Goal: Task Accomplishment & Management: Use online tool/utility

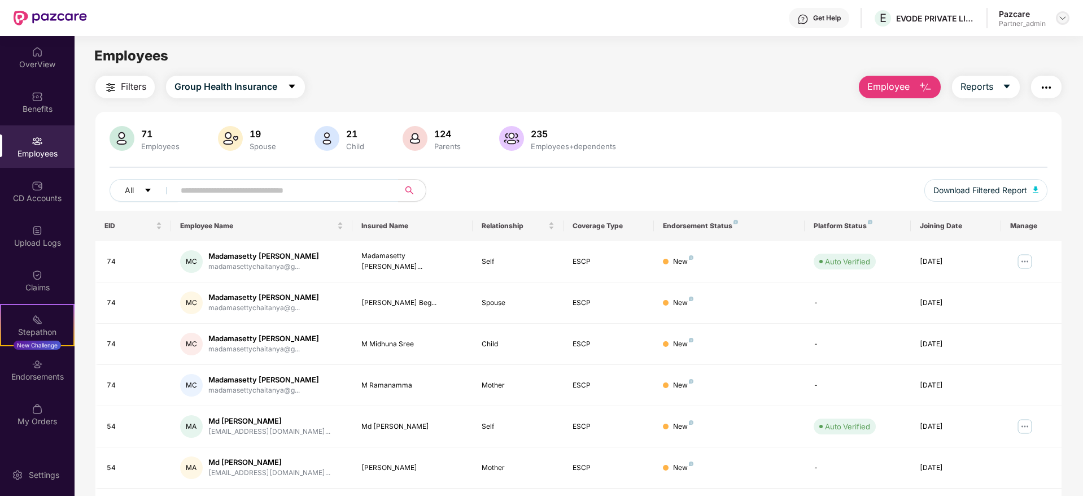
click at [1063, 15] on img at bounding box center [1062, 18] width 9 height 9
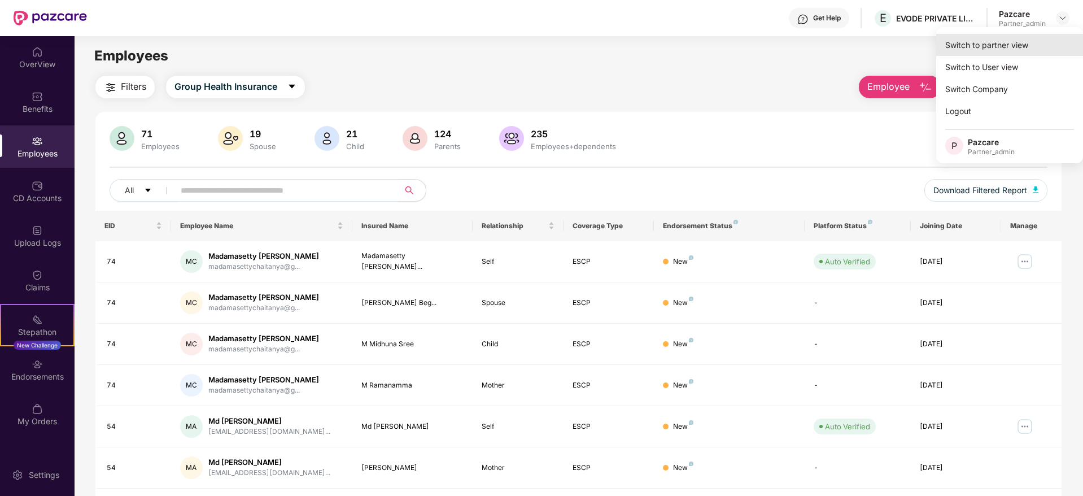
click at [1017, 43] on div "Switch to partner view" at bounding box center [1009, 45] width 147 height 22
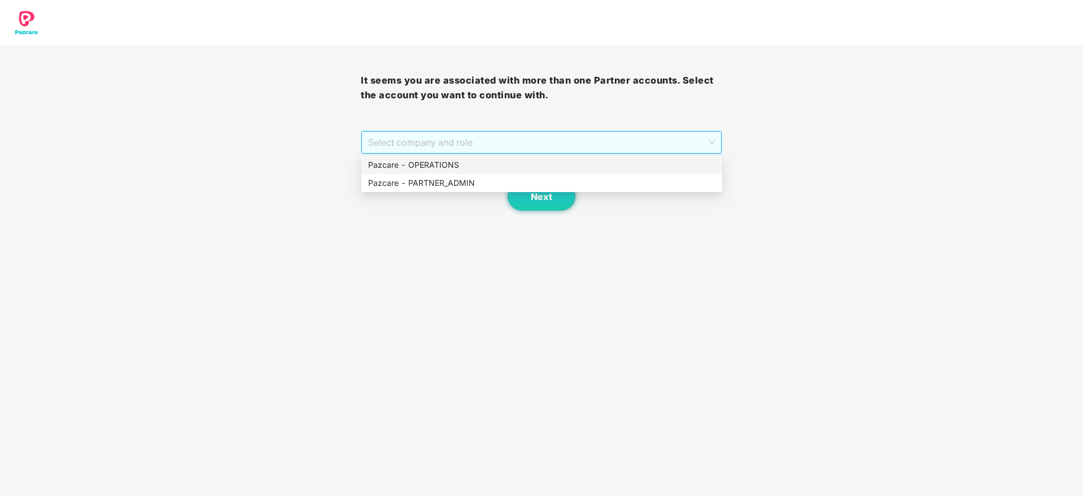
click at [481, 141] on span "Select company and role" at bounding box center [541, 142] width 346 height 21
click at [454, 174] on div "Pazcare - PARTNER_ADMIN" at bounding box center [541, 183] width 361 height 18
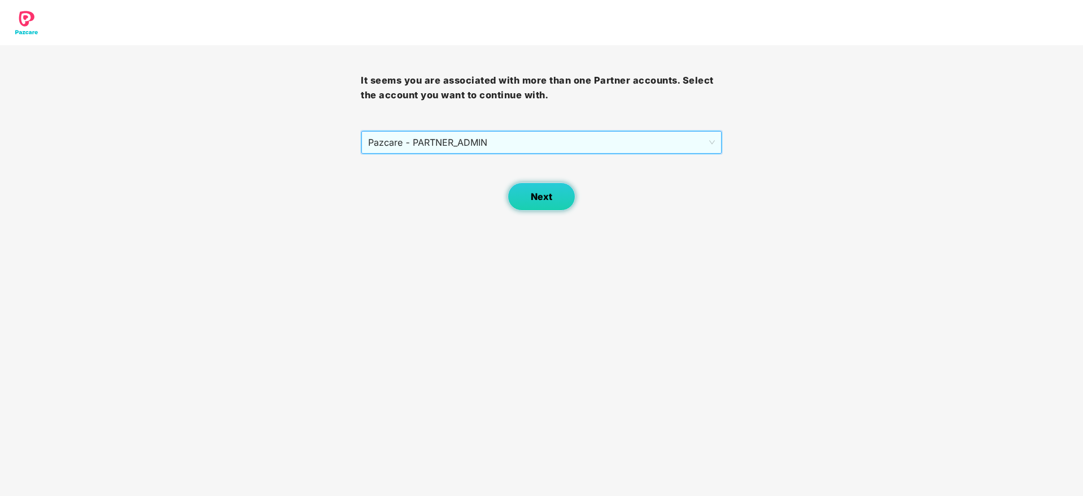
click at [512, 197] on button "Next" at bounding box center [542, 196] width 68 height 28
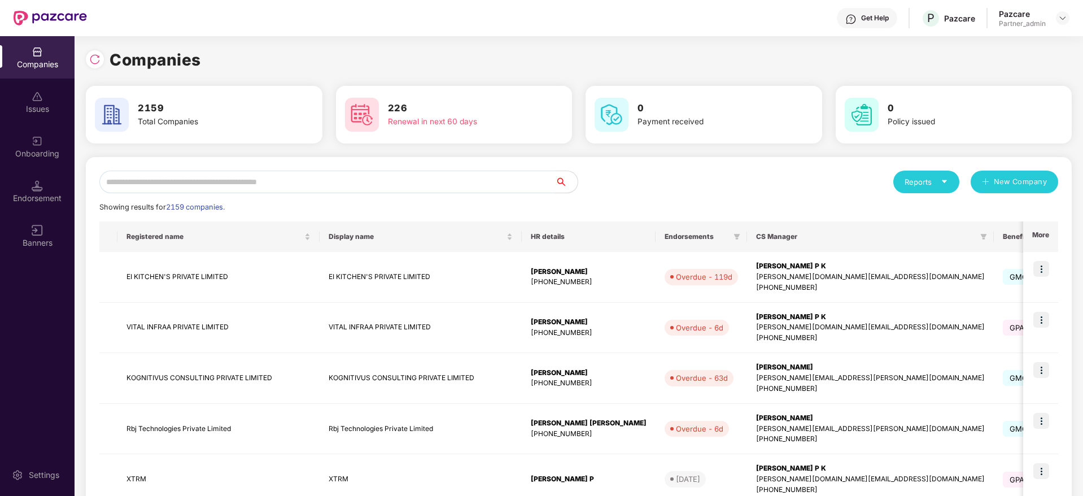
click at [274, 180] on input "text" at bounding box center [327, 182] width 456 height 23
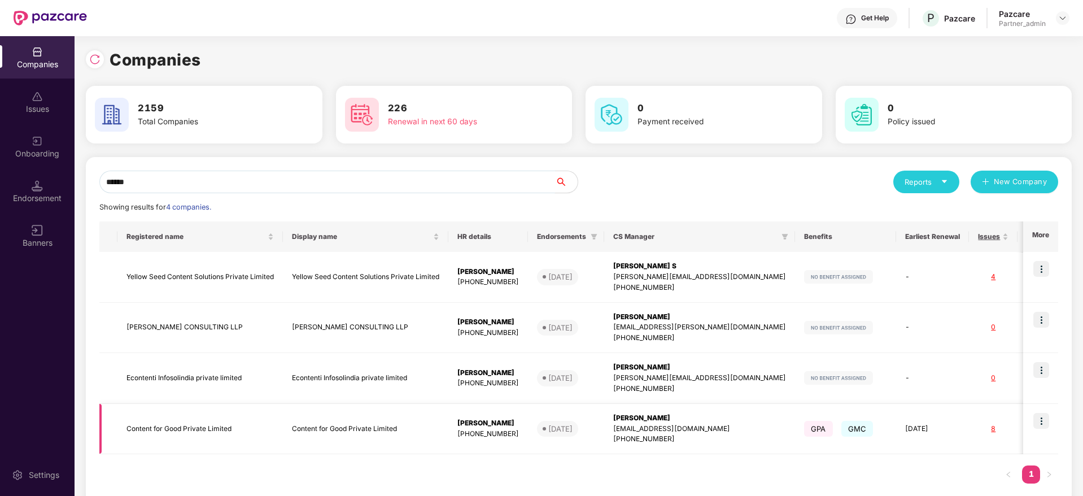
type input "******"
click at [1044, 421] on img at bounding box center [1041, 421] width 16 height 16
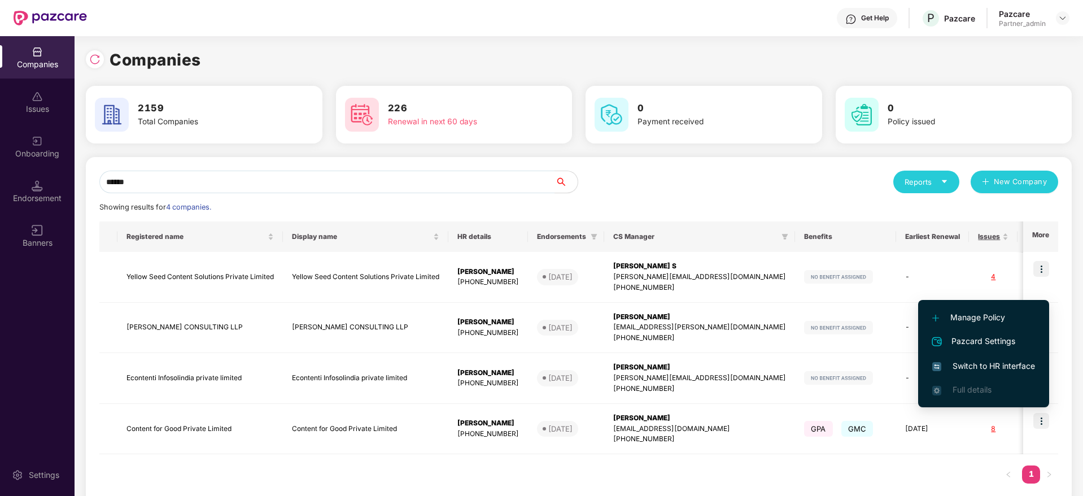
click at [969, 361] on span "Switch to HR interface" at bounding box center [983, 366] width 103 height 12
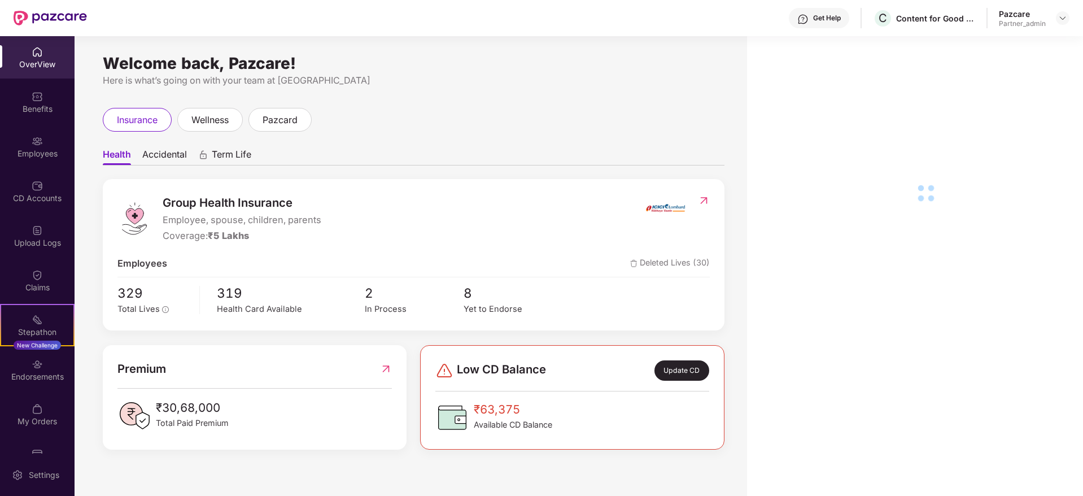
click at [30, 378] on div "Endorsements" at bounding box center [37, 376] width 75 height 11
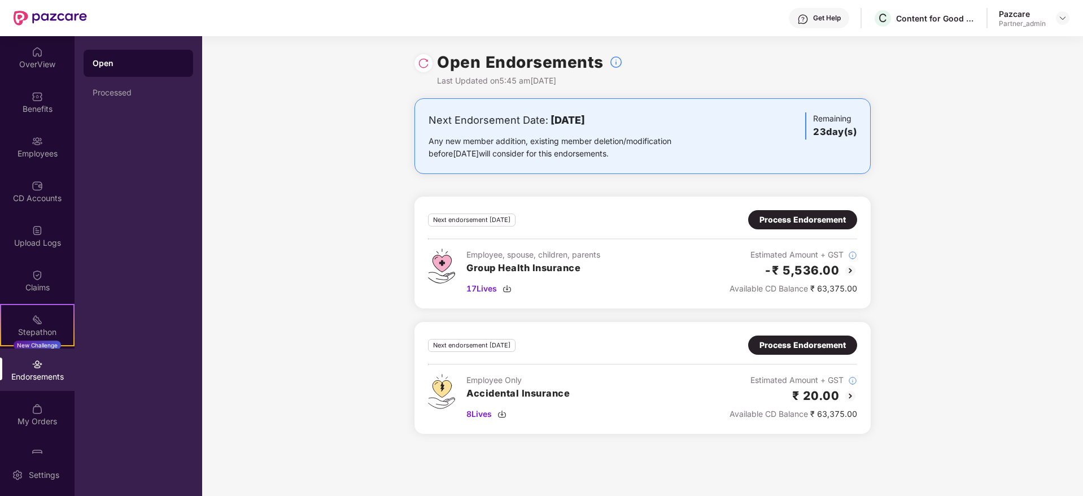
click at [792, 212] on div "Process Endorsement" at bounding box center [802, 219] width 109 height 19
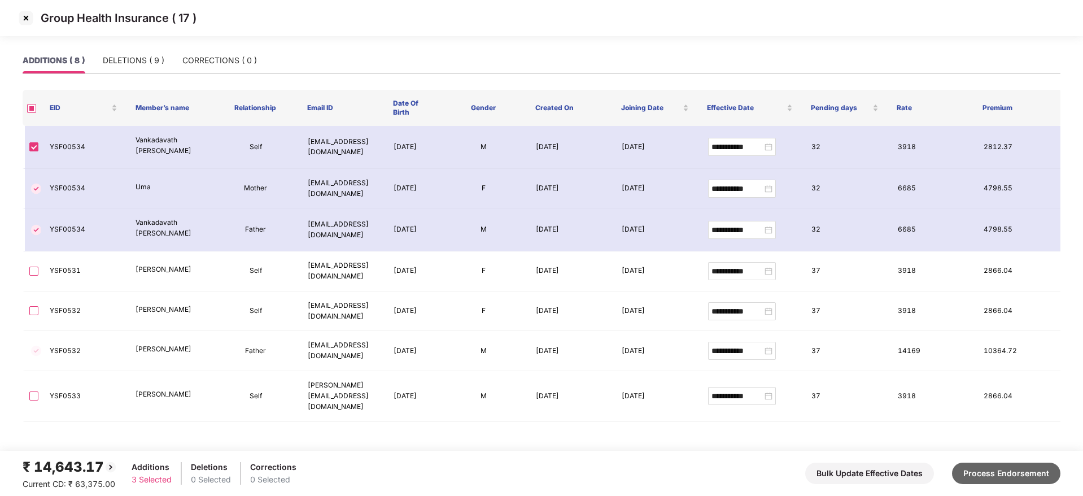
click at [1012, 470] on button "Process Endorsement" at bounding box center [1006, 472] width 108 height 21
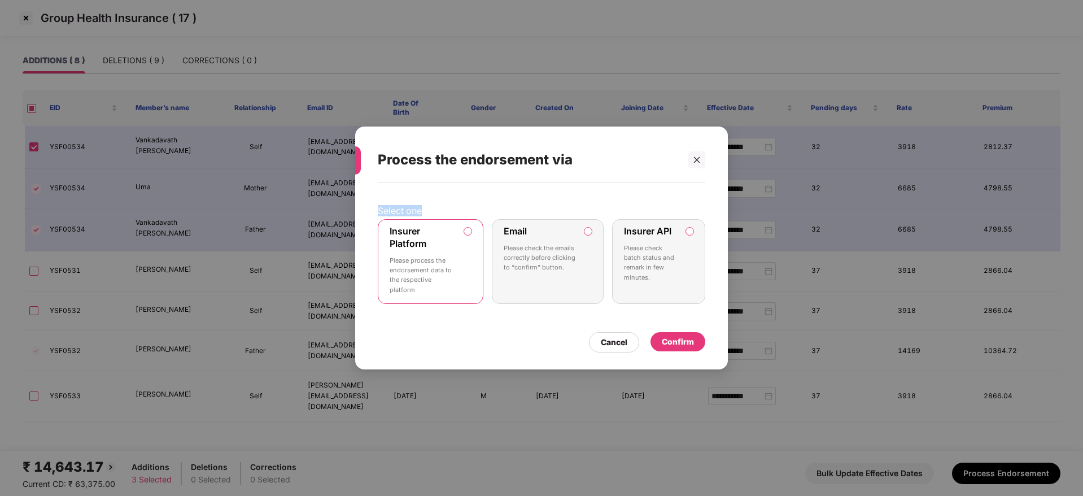
drag, startPoint x: 574, startPoint y: 137, endPoint x: 576, endPoint y: 211, distance: 74.0
click at [576, 214] on div "Process the endorsement via Select one Insurer Platform Please process the endo…" at bounding box center [541, 247] width 373 height 243
drag, startPoint x: 551, startPoint y: 138, endPoint x: 532, endPoint y: 163, distance: 31.1
click at [540, 171] on div "Process the endorsement via" at bounding box center [528, 160] width 300 height 44
click at [514, 185] on div "Select one Insurer Platform Please process the endorsement data to the respecti…" at bounding box center [541, 270] width 373 height 176
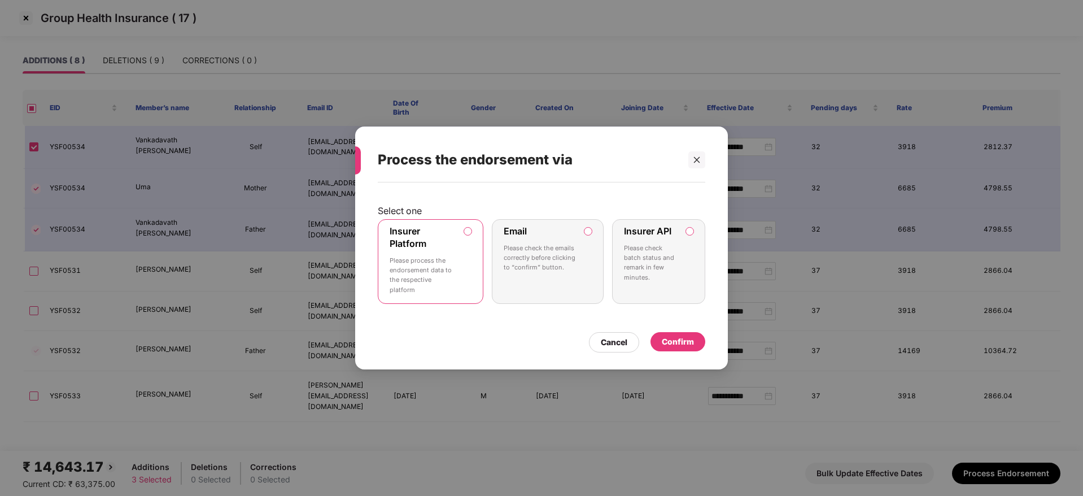
click at [680, 340] on div "Confirm" at bounding box center [678, 341] width 32 height 12
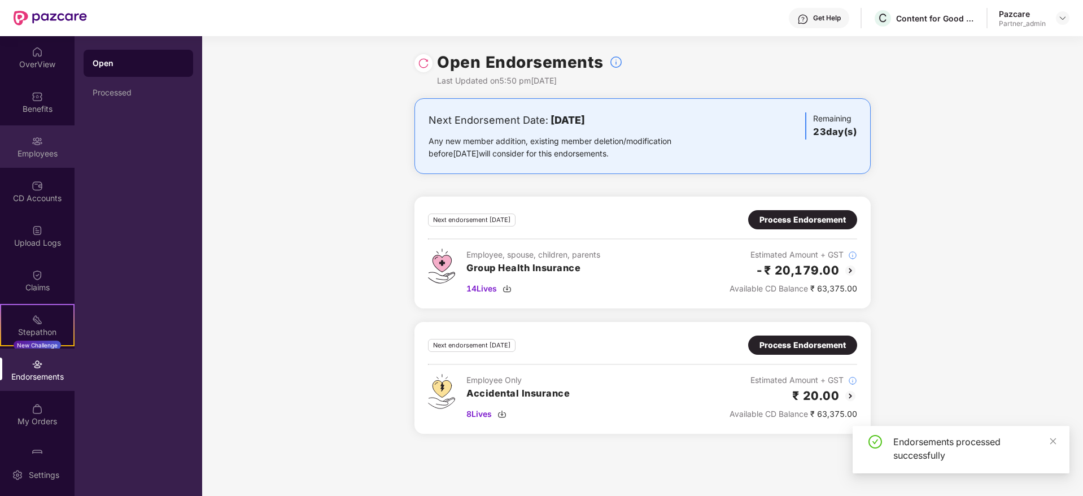
click at [40, 152] on div "Employees" at bounding box center [37, 153] width 75 height 11
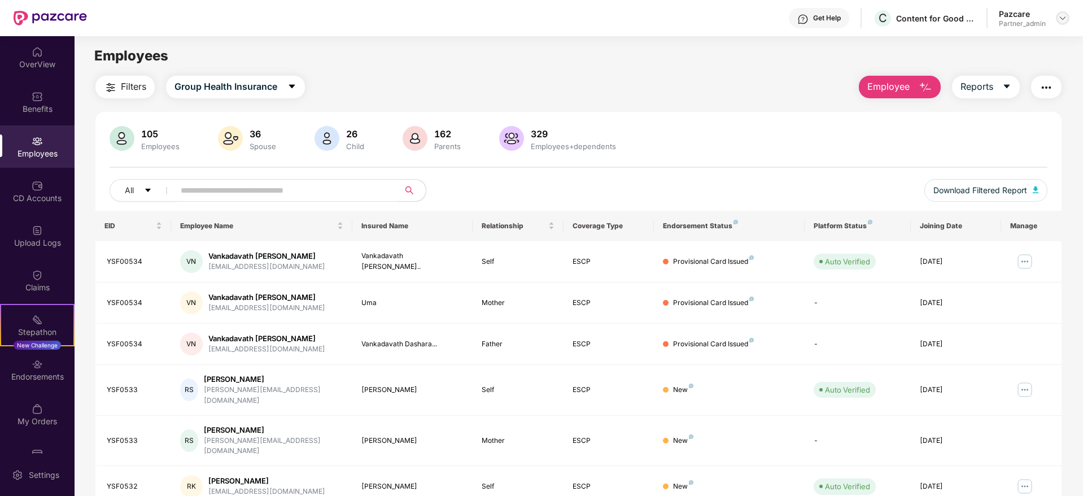
click at [1060, 17] on img at bounding box center [1062, 18] width 9 height 9
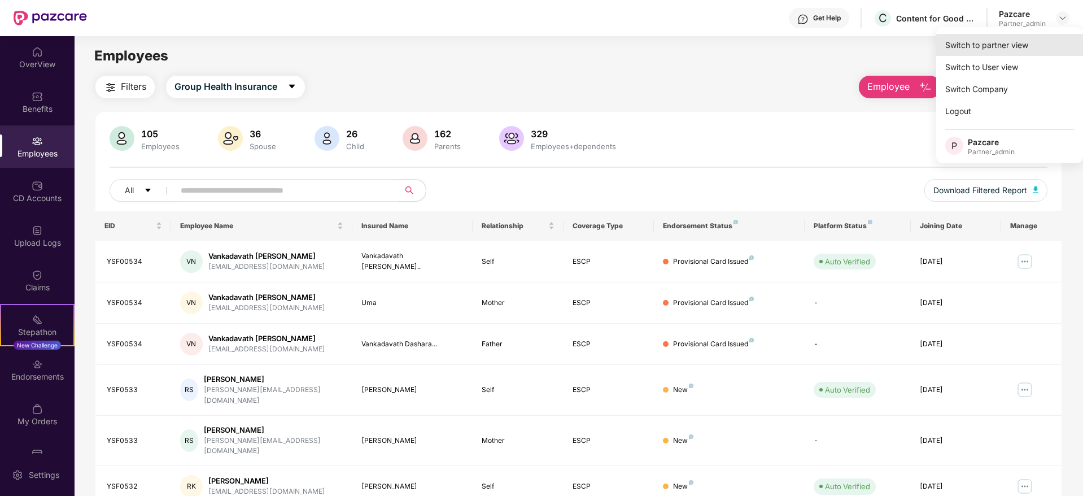
click at [1016, 43] on div "Switch to partner view" at bounding box center [1009, 45] width 147 height 22
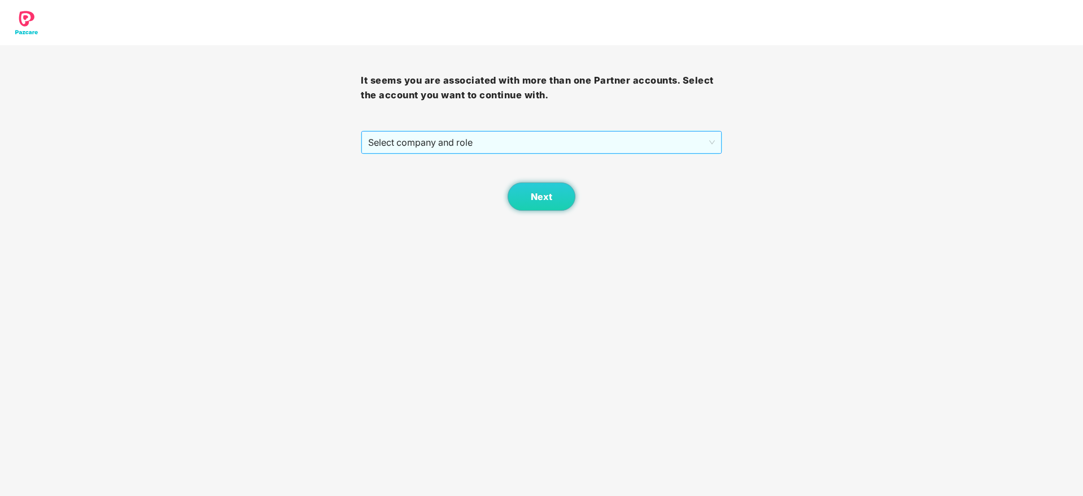
click at [527, 148] on span "Select company and role" at bounding box center [541, 142] width 346 height 21
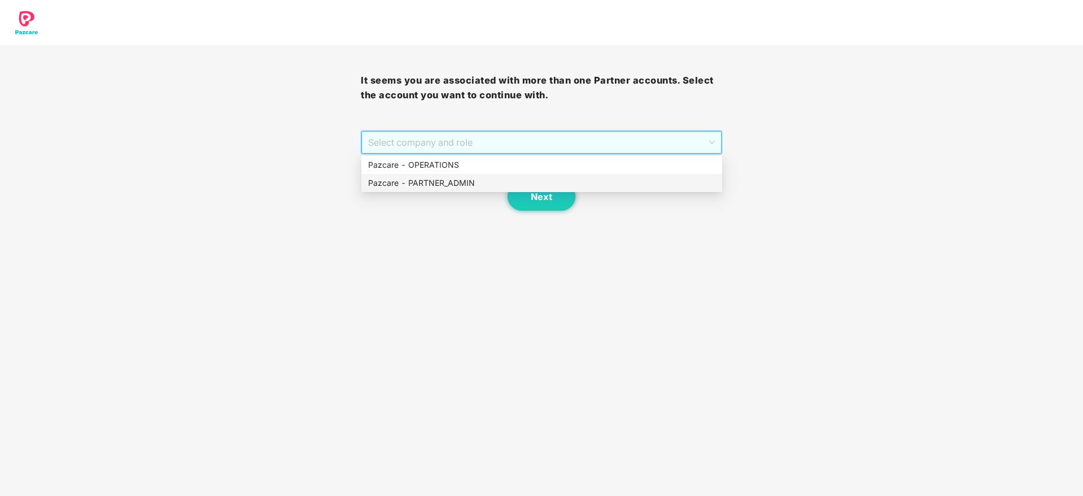
click at [466, 190] on div "Pazcare - PARTNER_ADMIN" at bounding box center [541, 183] width 361 height 18
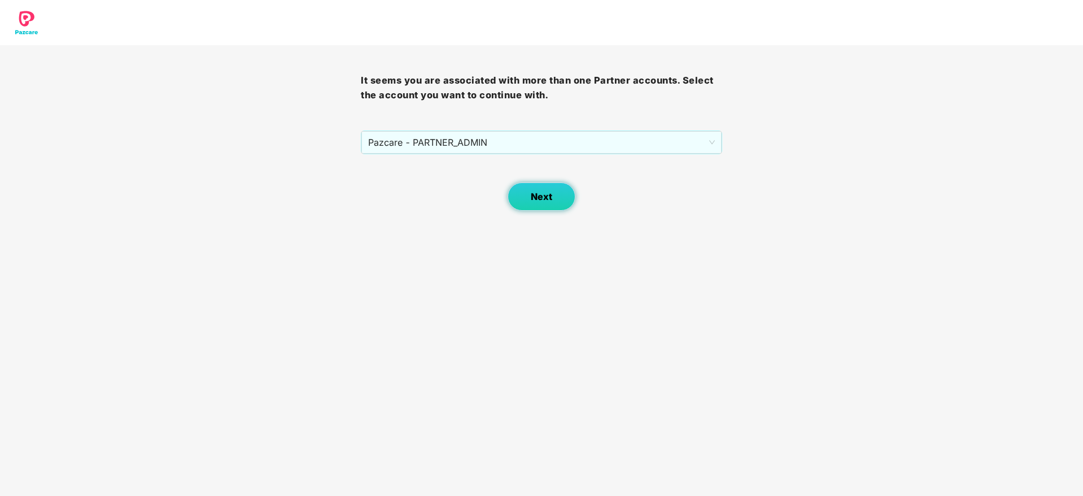
click at [551, 187] on button "Next" at bounding box center [542, 196] width 68 height 28
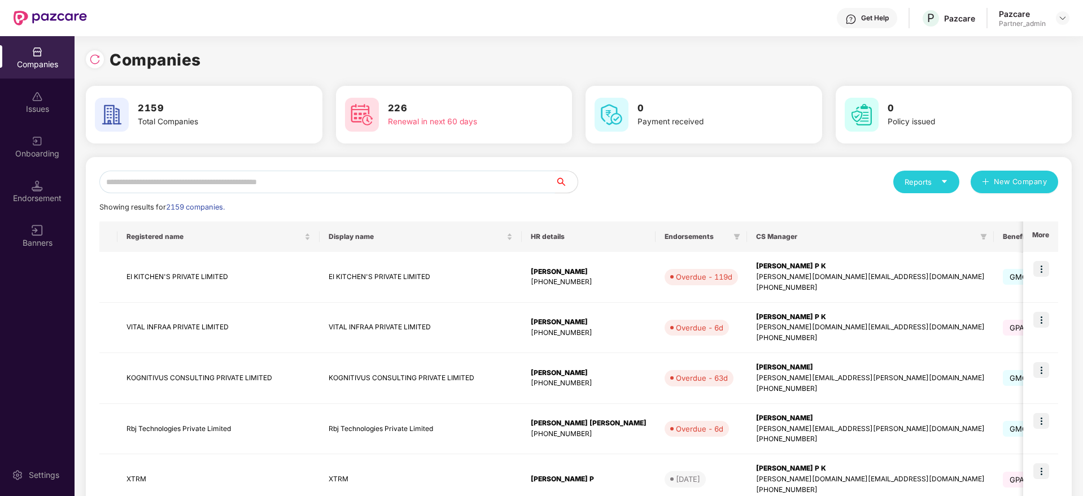
click at [292, 189] on input "text" at bounding box center [327, 182] width 456 height 23
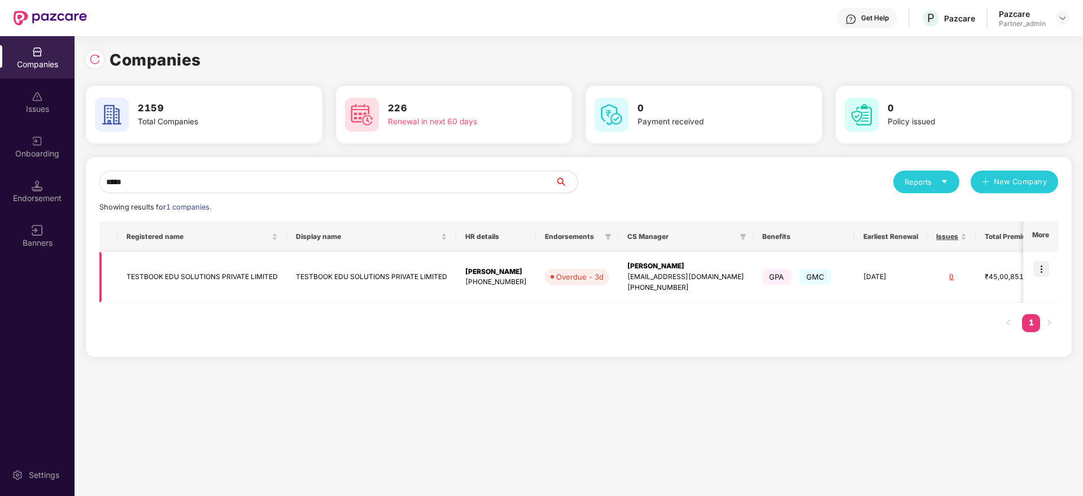
type input "*****"
click at [1049, 268] on img at bounding box center [1041, 269] width 16 height 16
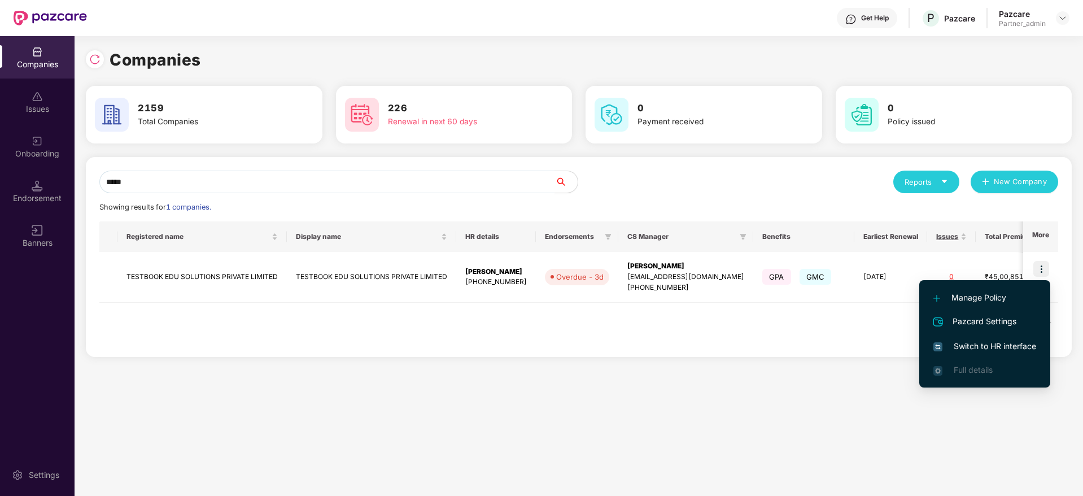
click at [995, 340] on span "Switch to HR interface" at bounding box center [984, 346] width 103 height 12
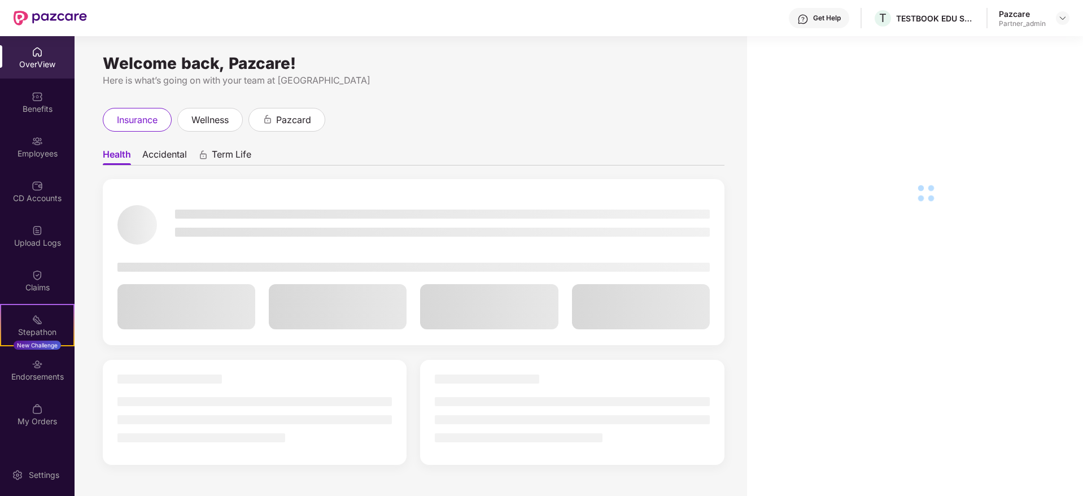
click at [54, 386] on div "Endorsements" at bounding box center [37, 369] width 75 height 42
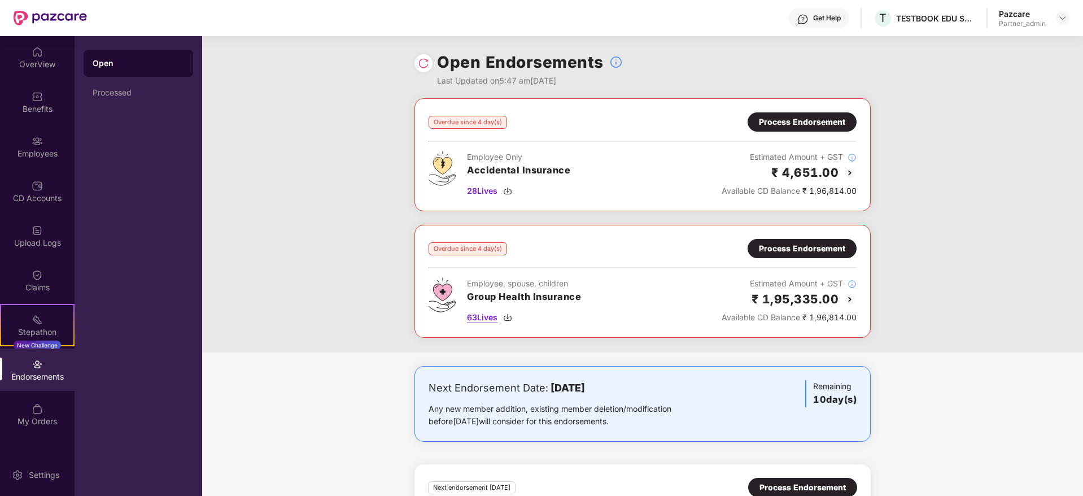
click at [507, 316] on img at bounding box center [507, 317] width 9 height 9
click at [511, 317] on img at bounding box center [507, 317] width 9 height 9
click at [509, 193] on img at bounding box center [507, 190] width 9 height 9
click at [778, 250] on div "Process Endorsement" at bounding box center [802, 248] width 86 height 12
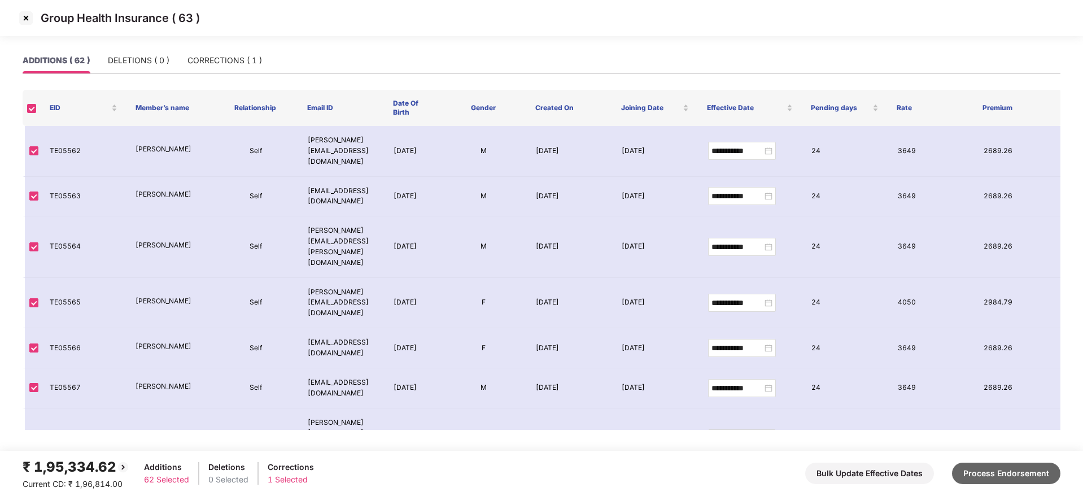
click at [995, 475] on button "Process Endorsement" at bounding box center [1006, 472] width 108 height 21
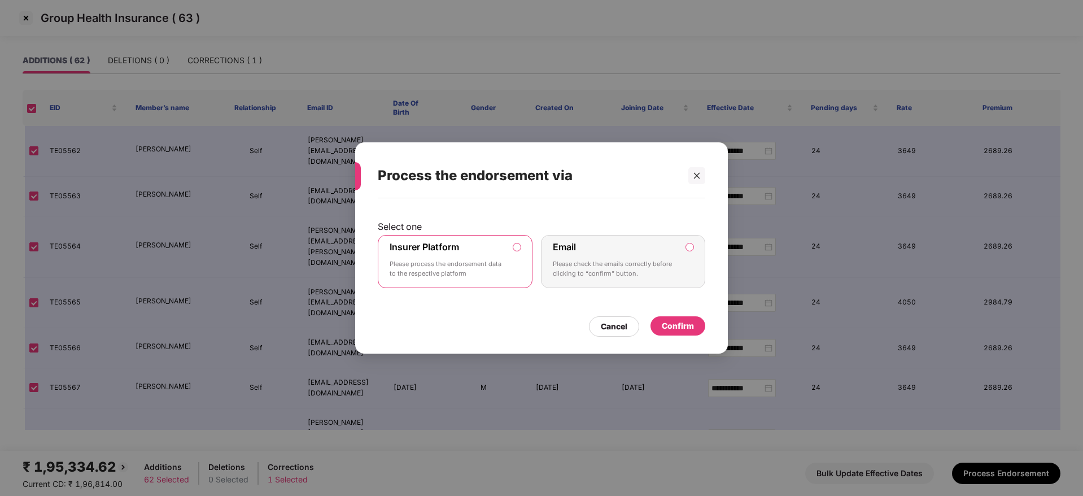
click at [676, 326] on div "Confirm" at bounding box center [678, 326] width 32 height 12
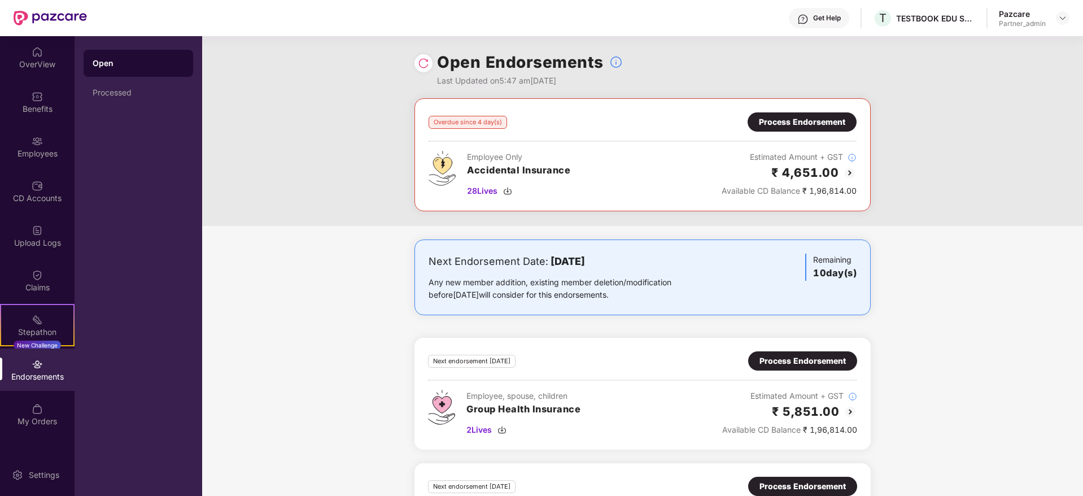
click at [799, 119] on div "Process Endorsement" at bounding box center [802, 122] width 86 height 12
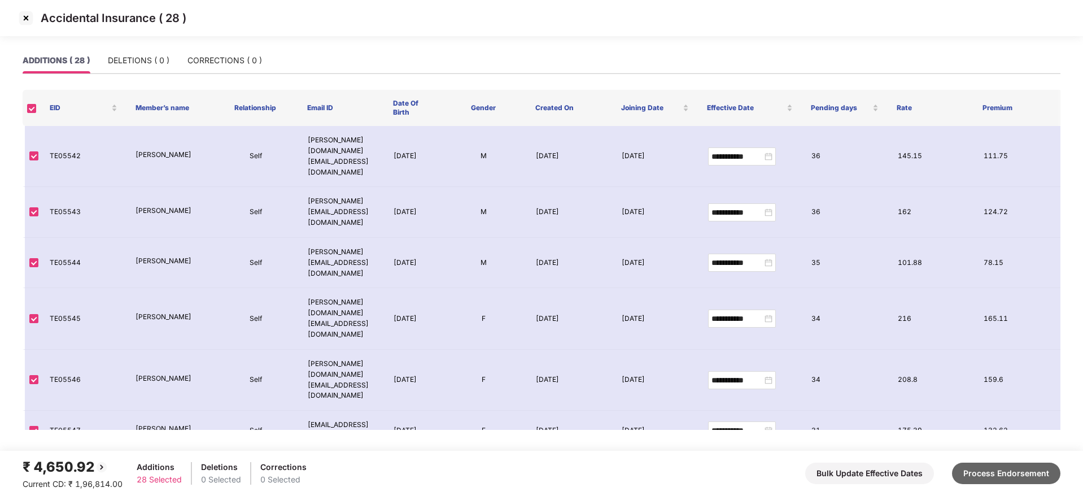
click at [985, 474] on button "Process Endorsement" at bounding box center [1006, 472] width 108 height 21
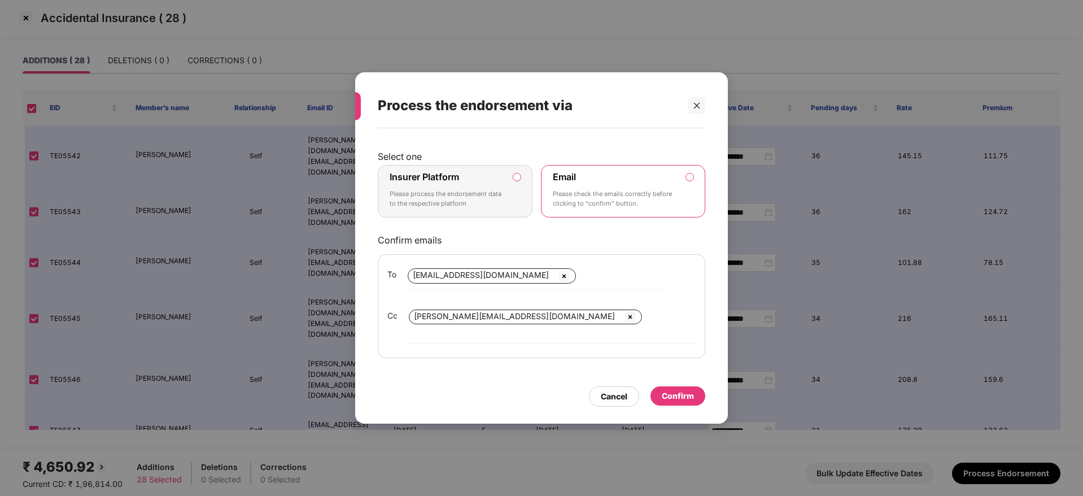
click at [474, 202] on p "Please process the endorsement data to the respective platform" at bounding box center [447, 199] width 115 height 20
click at [493, 209] on p "Please process the endorsement data to the respective platform" at bounding box center [447, 199] width 115 height 20
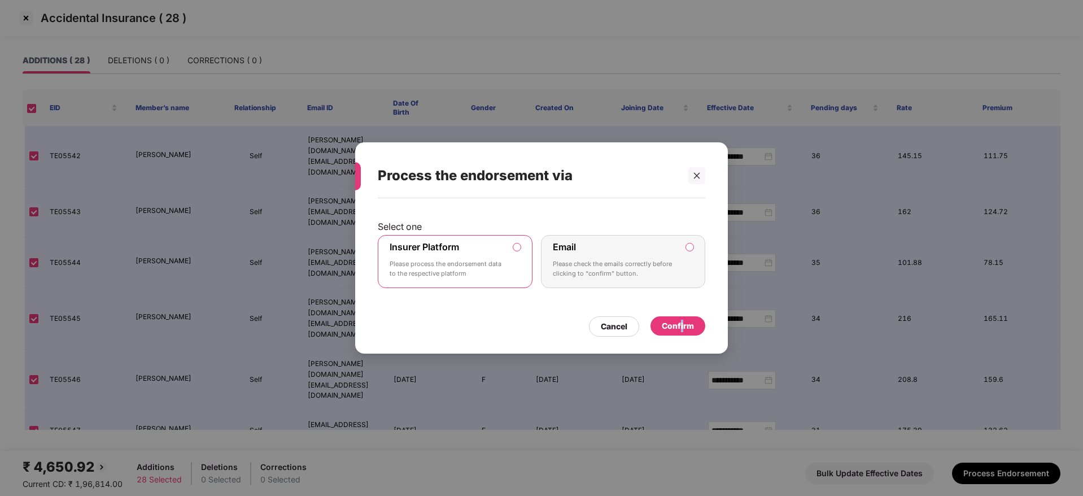
click at [683, 323] on div "Confirm" at bounding box center [678, 326] width 32 height 12
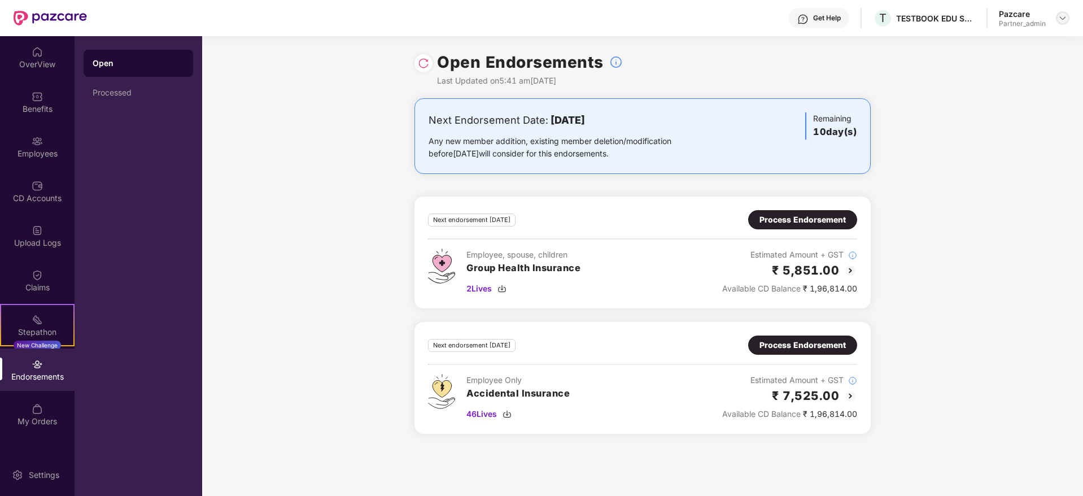
click at [1065, 19] on img at bounding box center [1062, 18] width 9 height 9
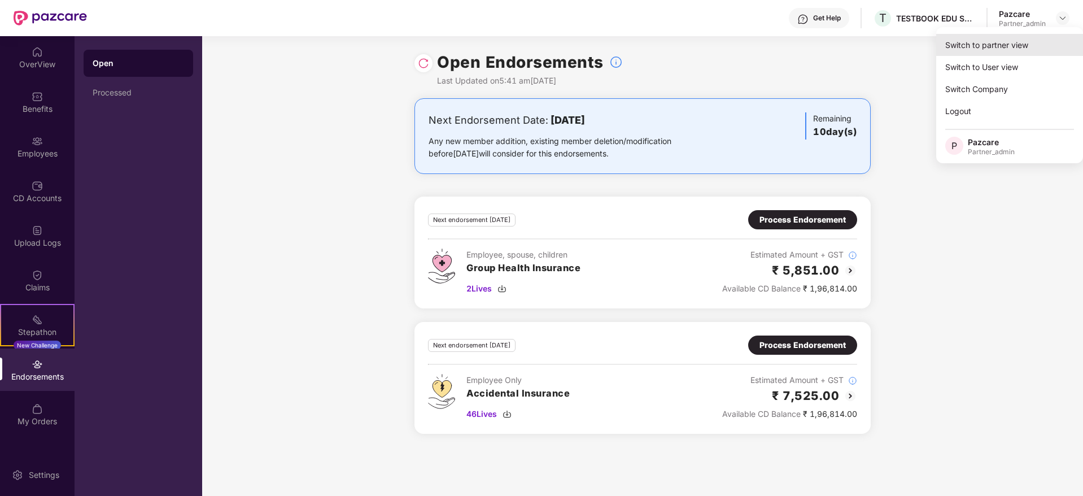
click at [1017, 38] on div "Switch to partner view" at bounding box center [1009, 45] width 147 height 22
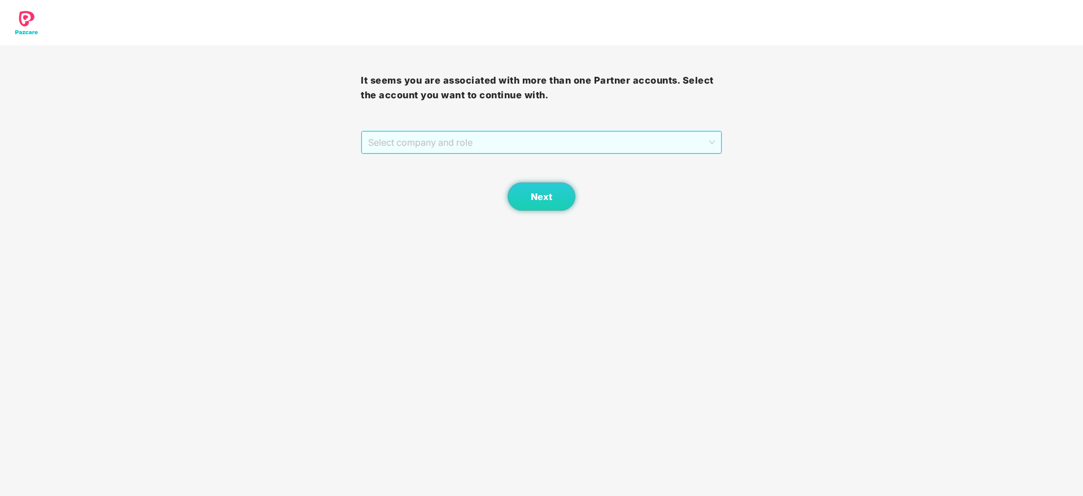
click at [485, 142] on span "Select company and role" at bounding box center [541, 142] width 346 height 21
click at [460, 180] on div "Pazcare - PARTNER_ADMIN" at bounding box center [541, 183] width 347 height 12
click at [519, 202] on button "Next" at bounding box center [542, 196] width 68 height 28
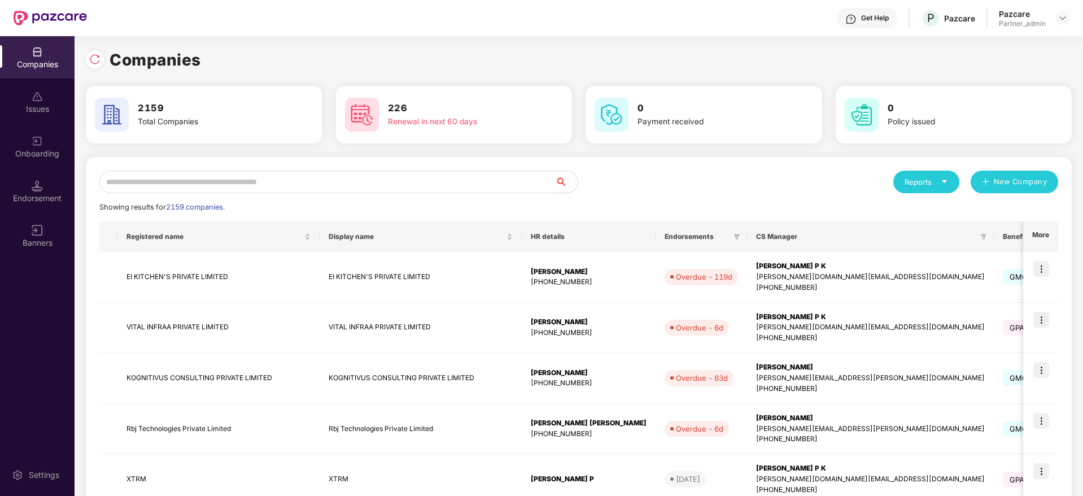
click at [185, 182] on input "text" at bounding box center [327, 182] width 456 height 23
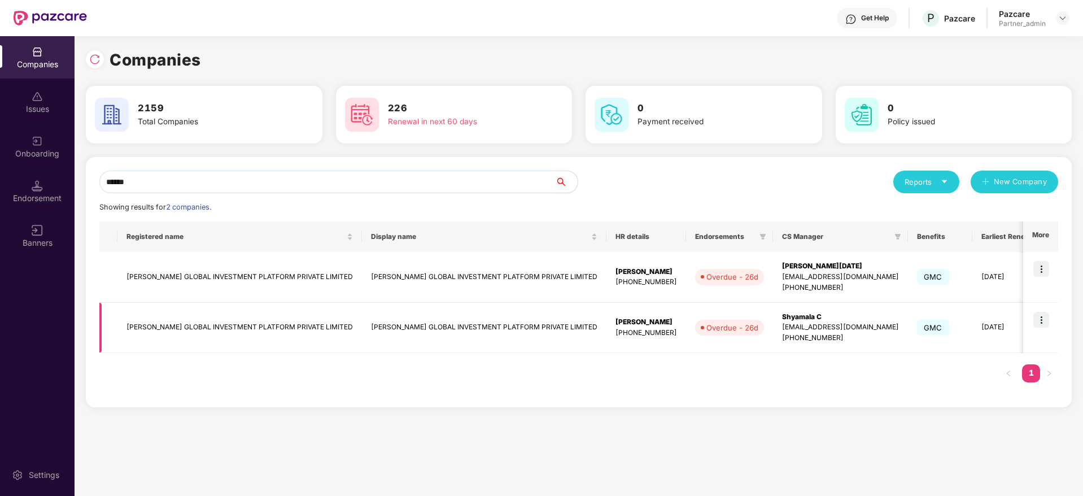
type input "******"
click at [1042, 315] on img at bounding box center [1041, 320] width 16 height 16
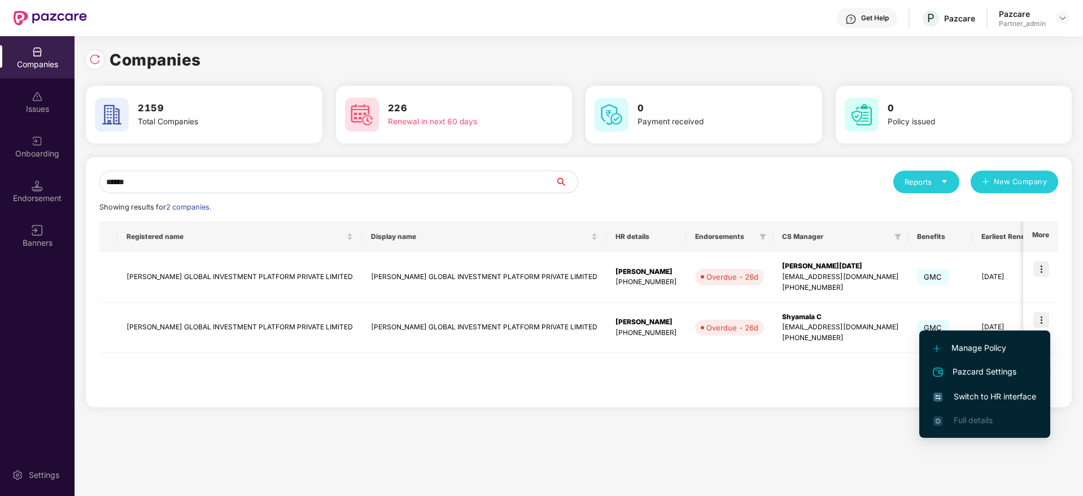
click at [991, 394] on span "Switch to HR interface" at bounding box center [984, 396] width 103 height 12
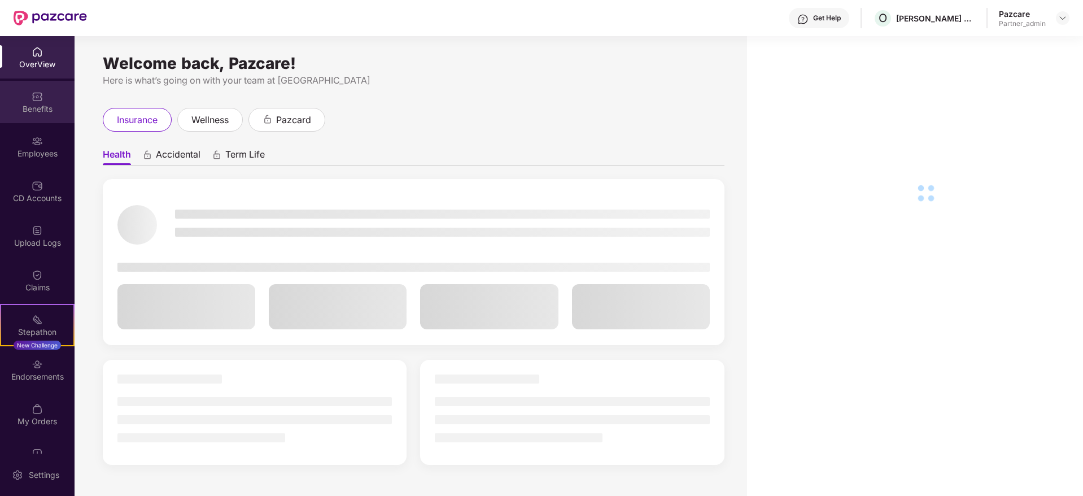
click at [44, 96] on div "Benefits" at bounding box center [37, 102] width 75 height 42
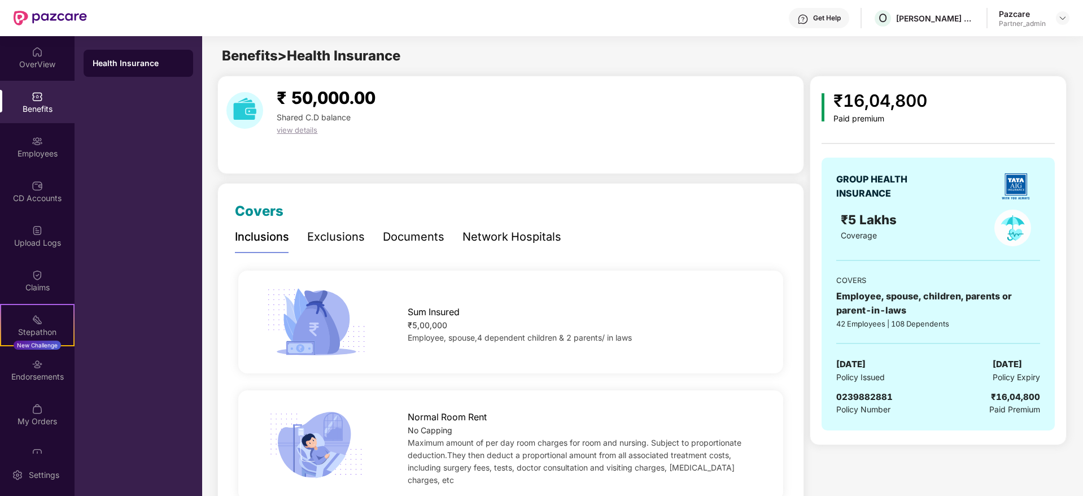
click at [867, 394] on span "0239882881" at bounding box center [864, 396] width 56 height 11
copy span "0239882881"
